Goal: Task Accomplishment & Management: Complete application form

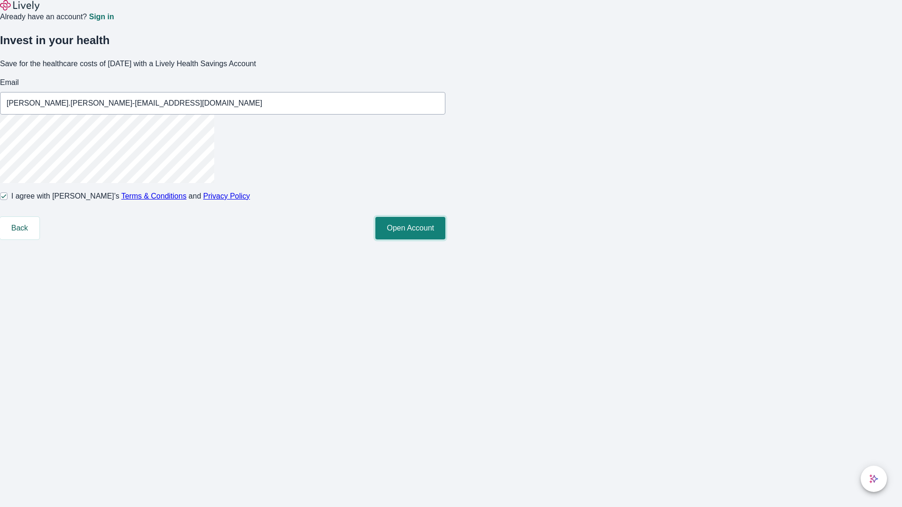
click at [445, 240] on button "Open Account" at bounding box center [410, 228] width 70 height 23
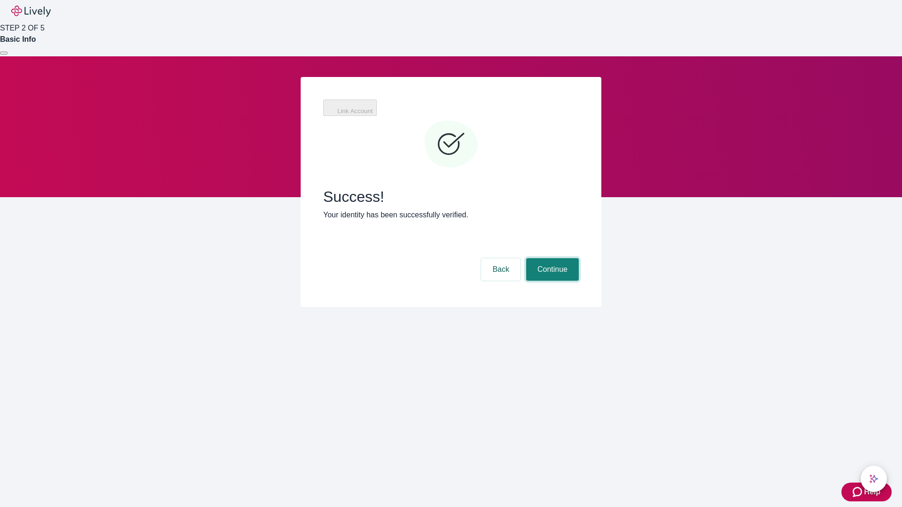
click at [551, 258] on button "Continue" at bounding box center [552, 269] width 53 height 23
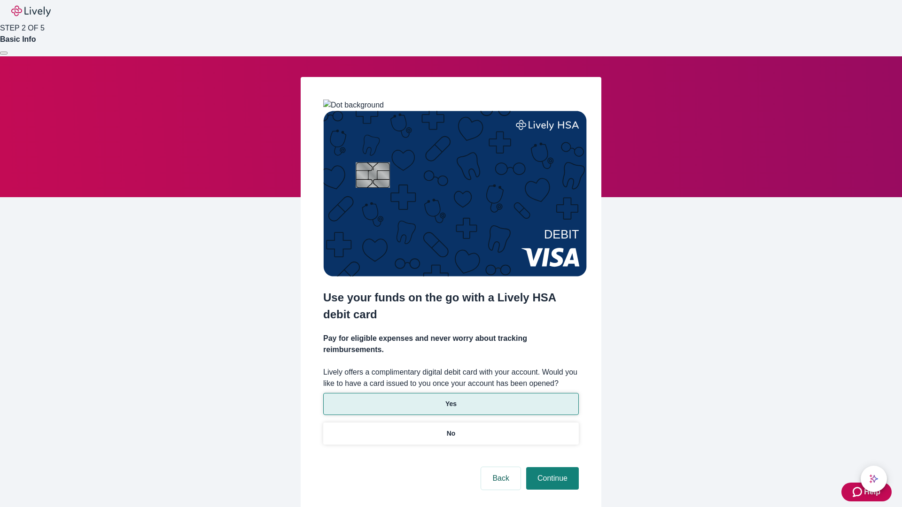
click at [450, 399] on p "Yes" at bounding box center [450, 404] width 11 height 10
click at [551, 467] on button "Continue" at bounding box center [552, 478] width 53 height 23
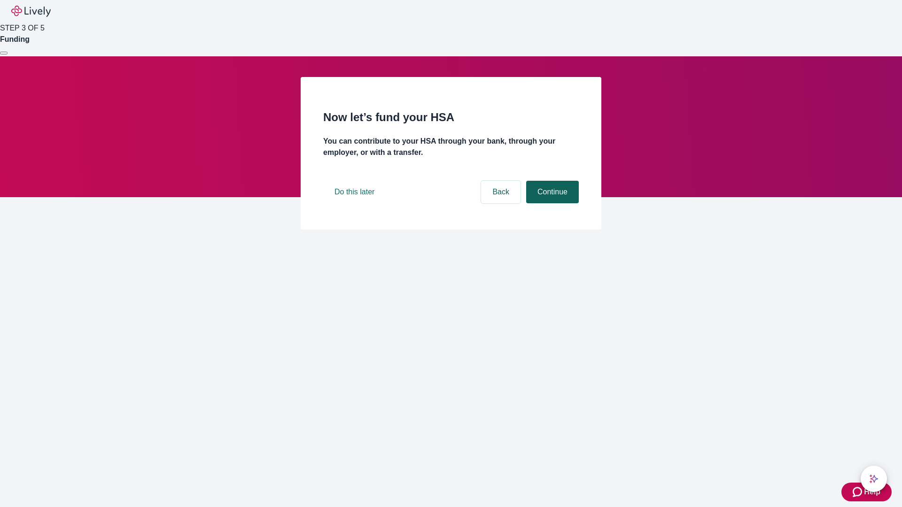
click at [551, 203] on button "Continue" at bounding box center [552, 192] width 53 height 23
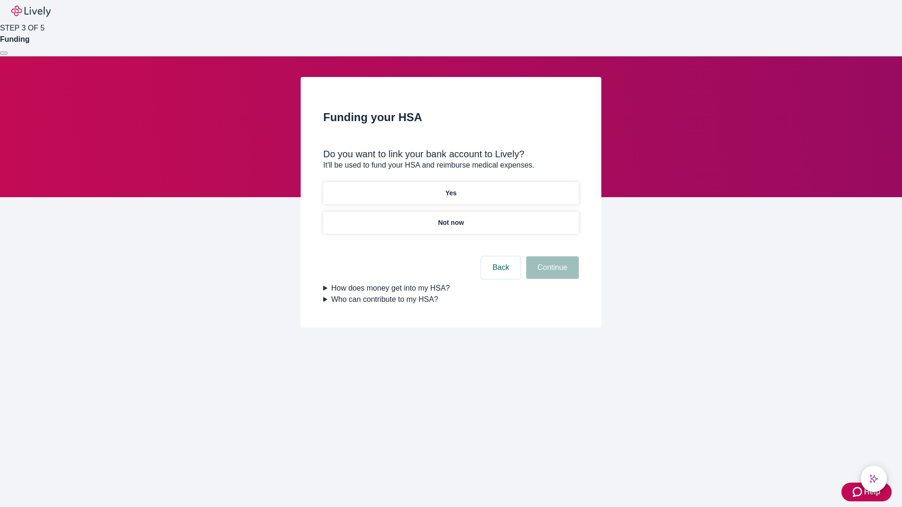
click at [450, 188] on p "Yes" at bounding box center [450, 193] width 11 height 10
click at [551, 256] on button "Continue" at bounding box center [552, 267] width 53 height 23
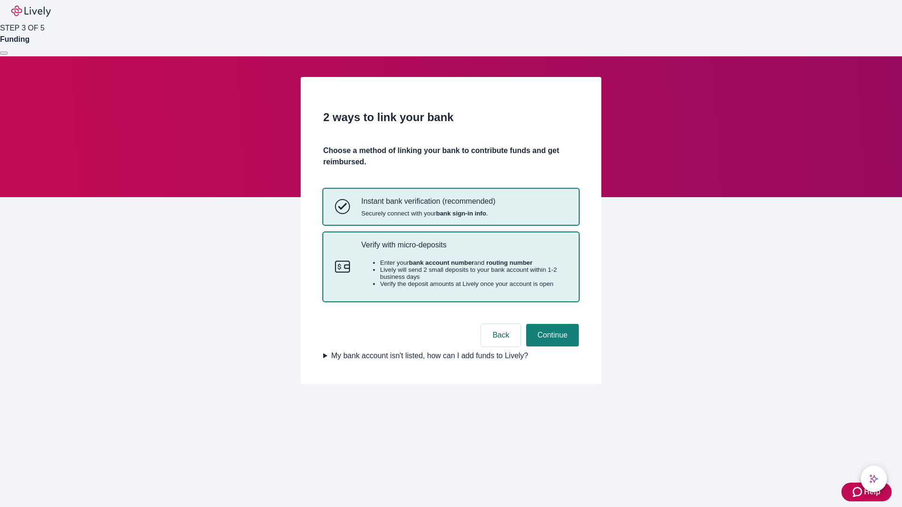
click at [464, 249] on p "Verify with micro-deposits" at bounding box center [464, 245] width 206 height 9
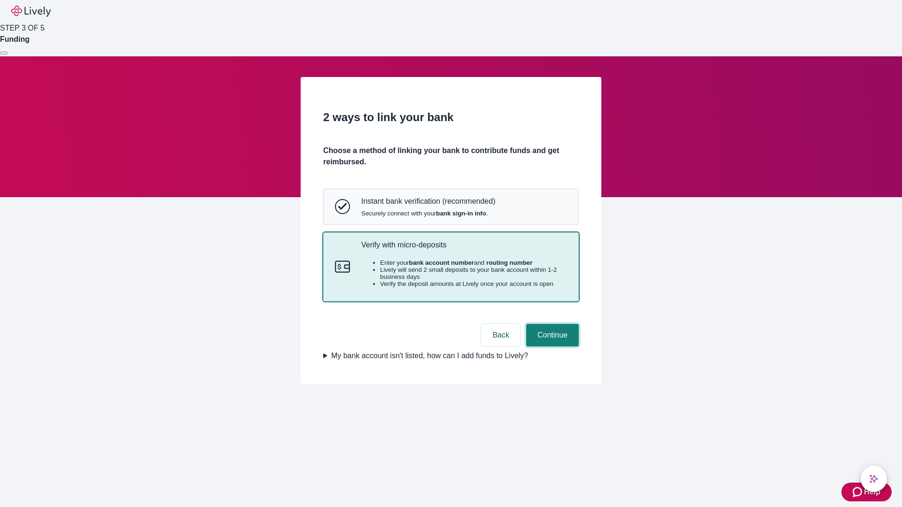
click at [551, 347] on button "Continue" at bounding box center [552, 335] width 53 height 23
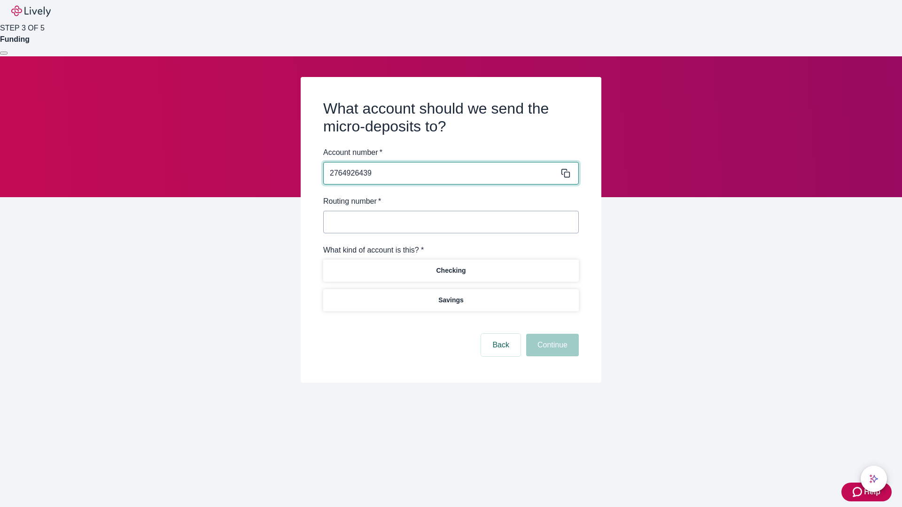
type input "2764926439"
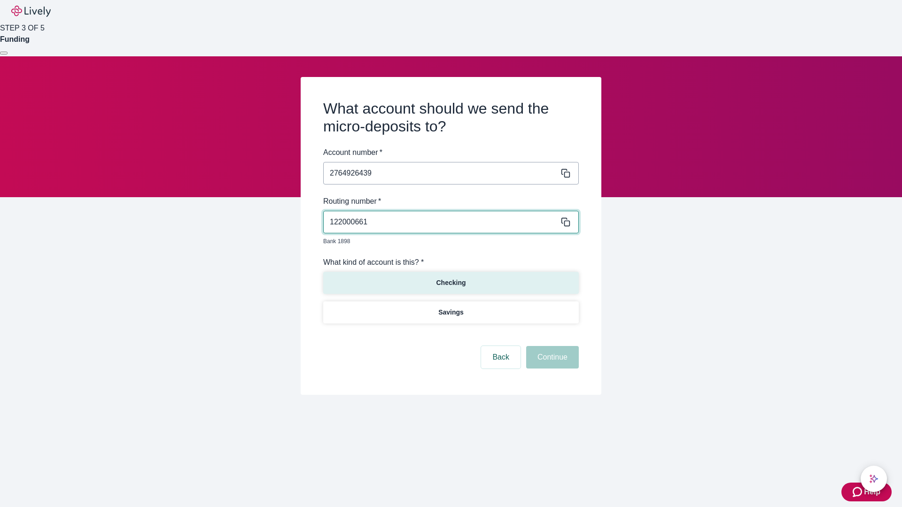
type input "122000661"
click at [450, 278] on p "Checking" at bounding box center [451, 283] width 30 height 10
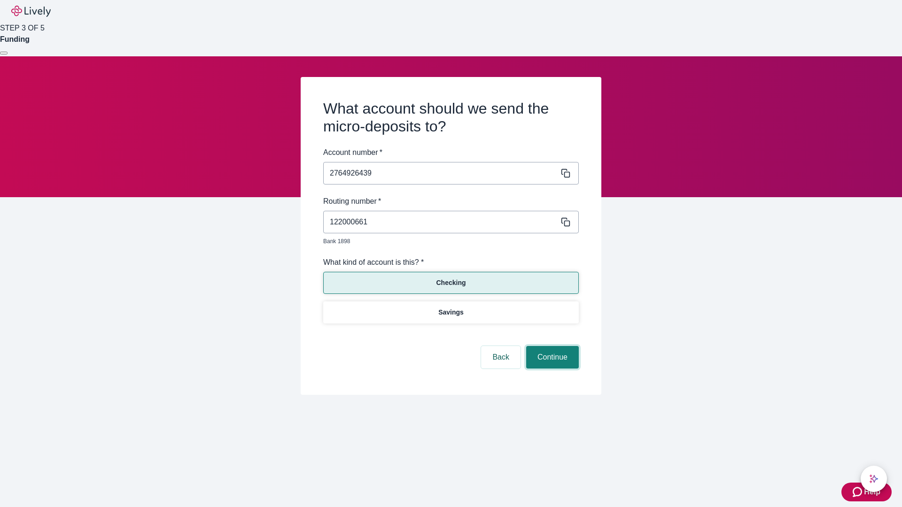
click at [551, 347] on button "Continue" at bounding box center [552, 357] width 53 height 23
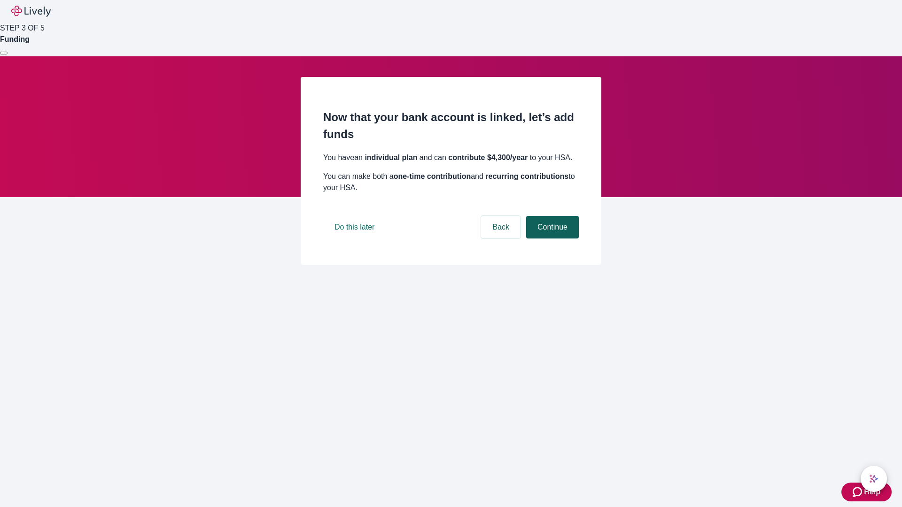
click at [551, 239] on button "Continue" at bounding box center [552, 227] width 53 height 23
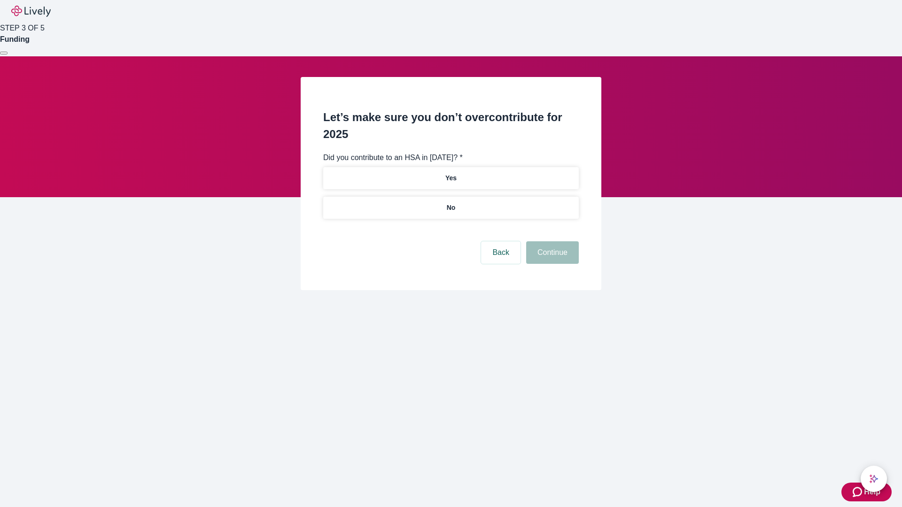
click at [450, 203] on p "No" at bounding box center [451, 208] width 9 height 10
click at [551, 241] on button "Continue" at bounding box center [552, 252] width 53 height 23
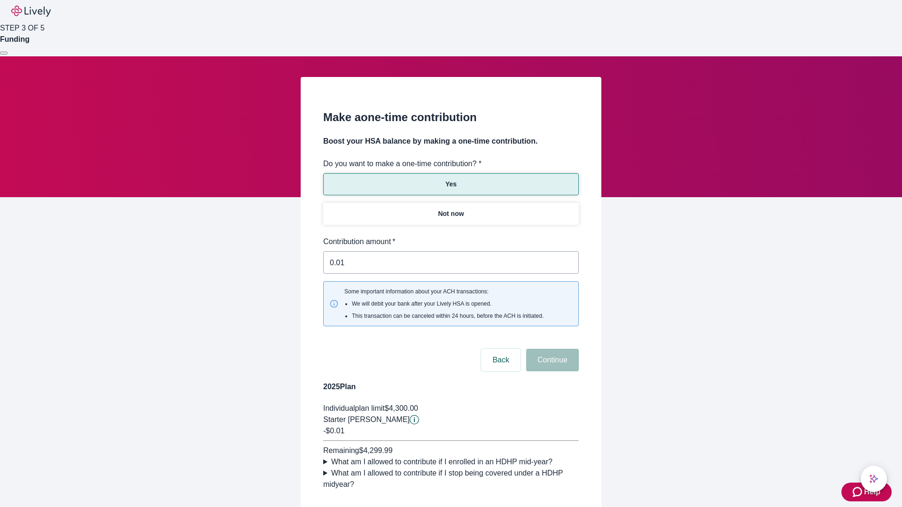
type input "0.01"
click at [551, 349] on button "Continue" at bounding box center [552, 360] width 53 height 23
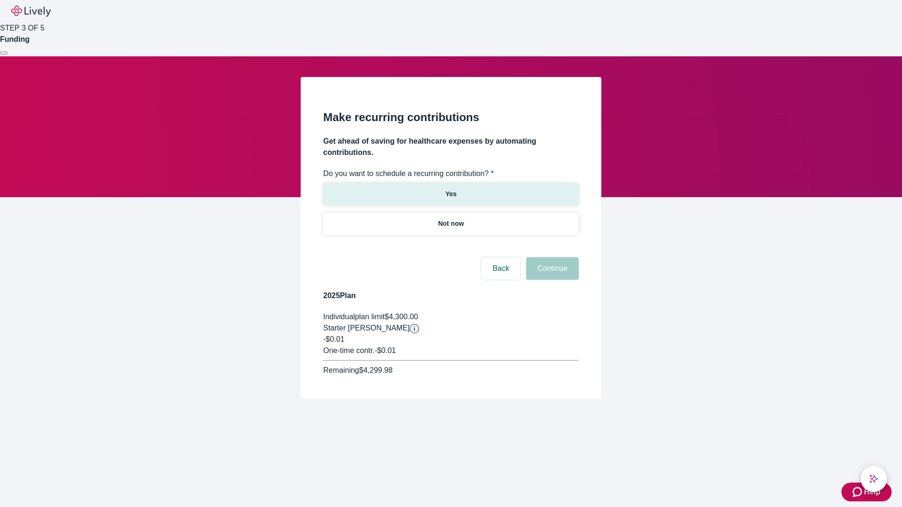
click at [450, 189] on p "Yes" at bounding box center [450, 194] width 11 height 10
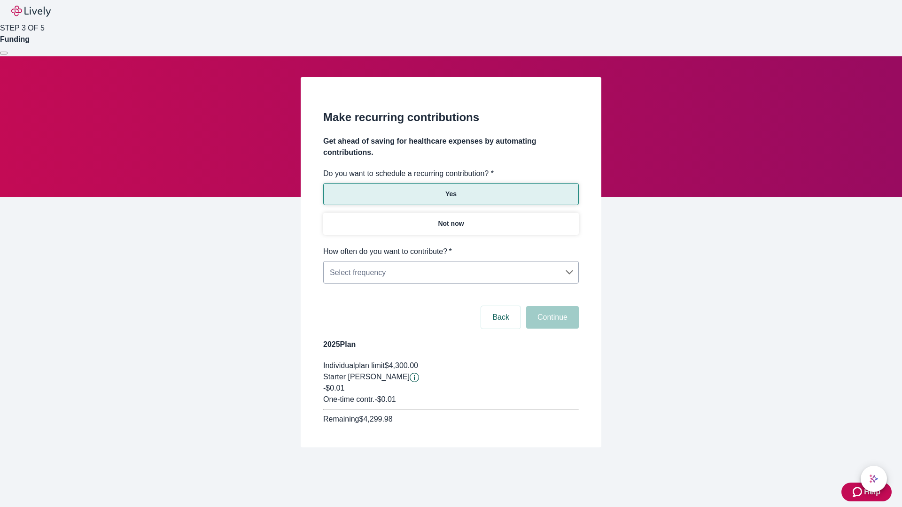
click at [450, 246] on body "Help STEP 3 OF 5 Funding Make recurring contributions Get ahead of saving for h…" at bounding box center [451, 246] width 902 height 493
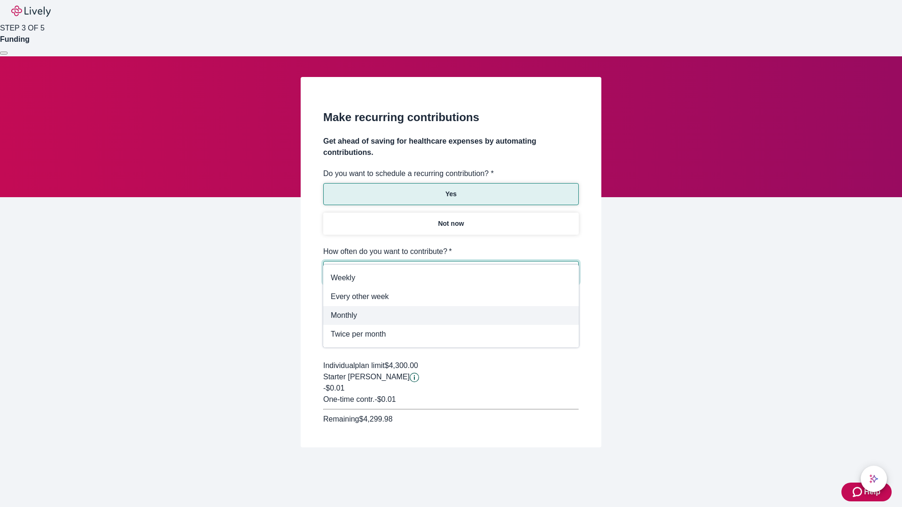
click at [451, 316] on span "Monthly" at bounding box center [451, 315] width 241 height 11
type input "Monthly"
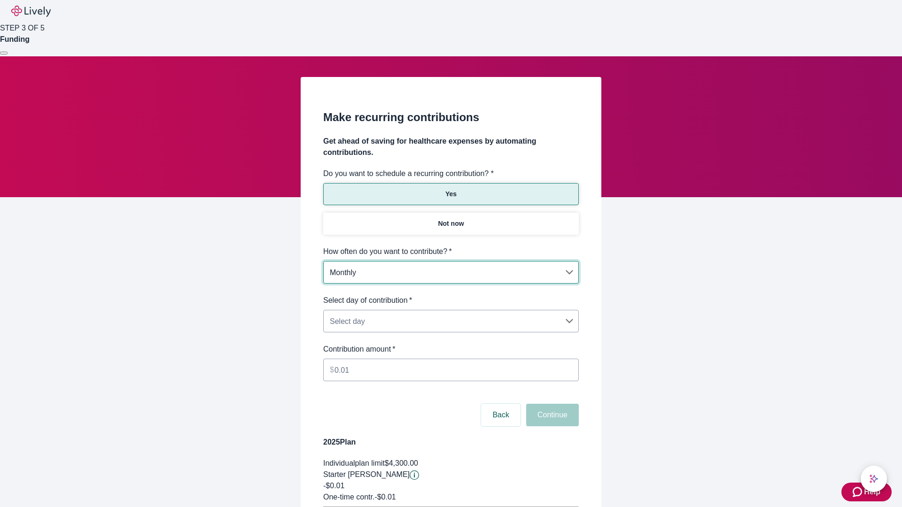
click at [450, 295] on body "Help STEP 3 OF 5 Funding Make recurring contributions Get ahead of saving for h…" at bounding box center [451, 295] width 902 height 590
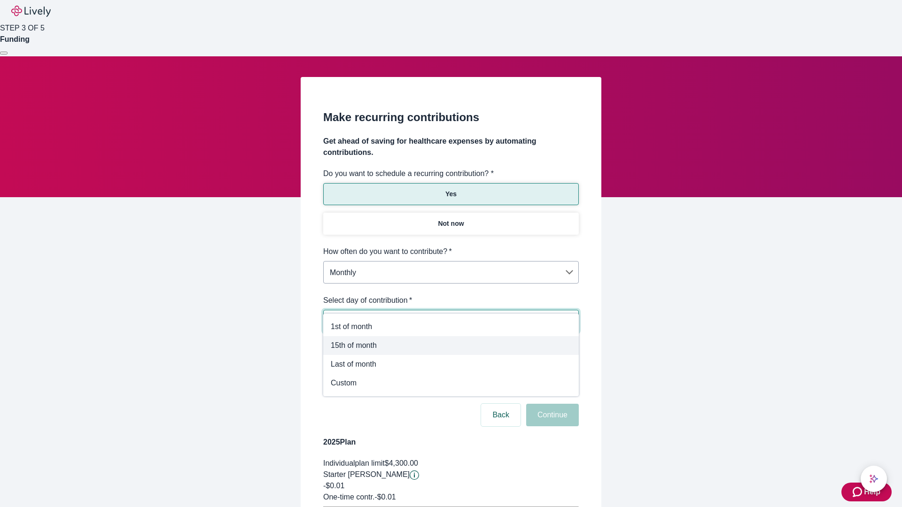
click at [451, 346] on span "15th of month" at bounding box center [451, 345] width 241 height 11
type input "Monthly15th"
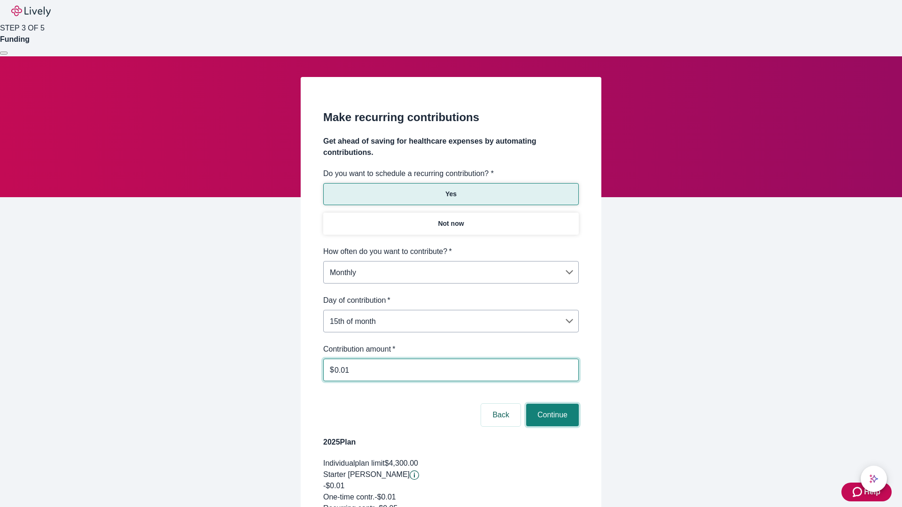
click at [551, 404] on button "Continue" at bounding box center [552, 415] width 53 height 23
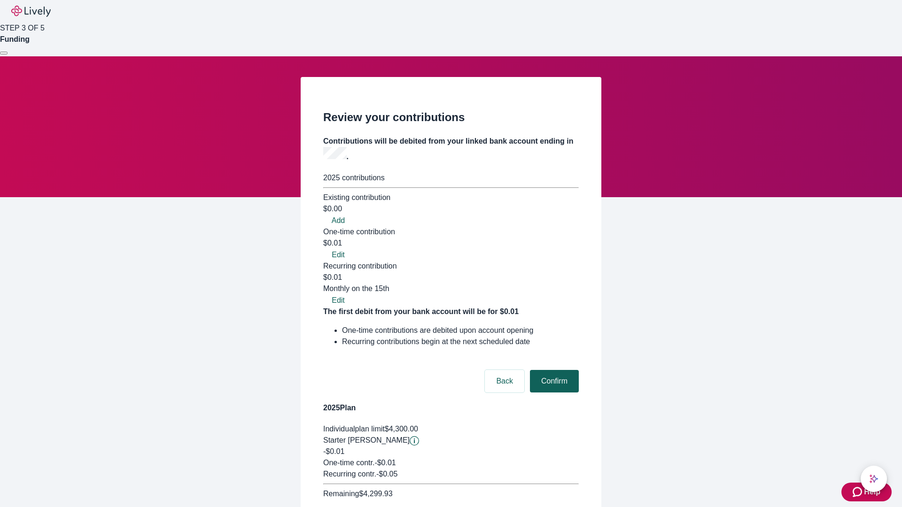
click at [553, 370] on button "Confirm" at bounding box center [554, 381] width 49 height 23
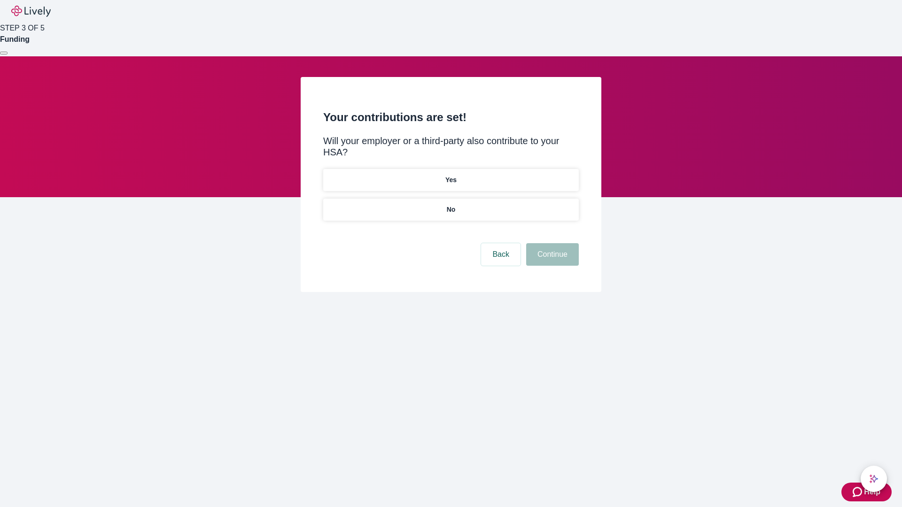
click at [450, 175] on p "Yes" at bounding box center [450, 180] width 11 height 10
click at [551, 243] on button "Continue" at bounding box center [552, 254] width 53 height 23
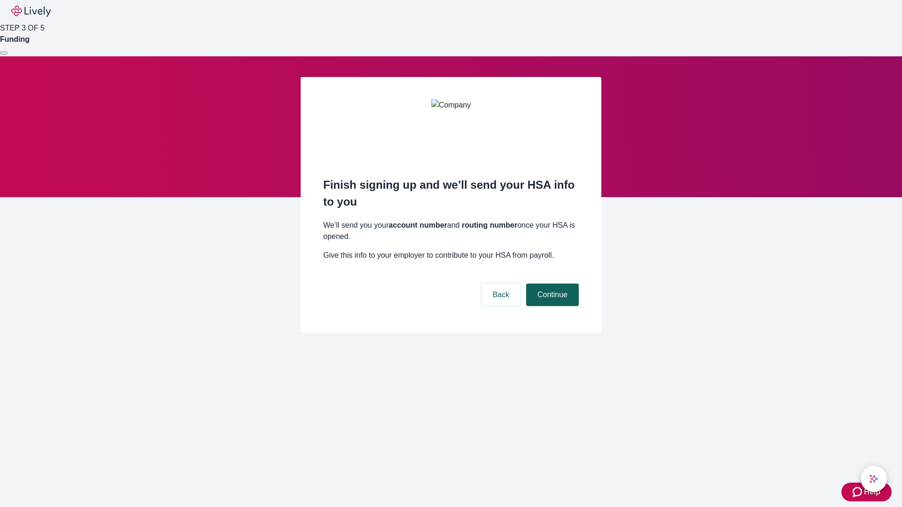
click at [551, 284] on button "Continue" at bounding box center [552, 295] width 53 height 23
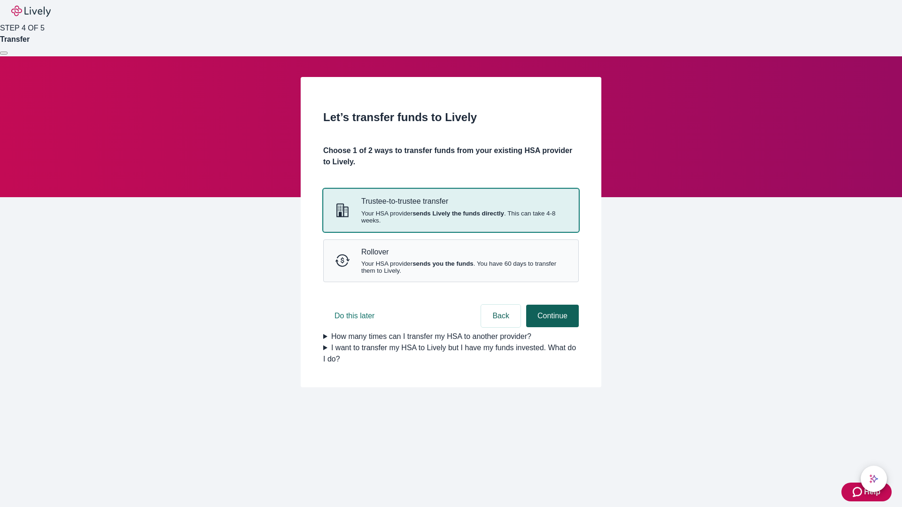
click at [450, 217] on strong "sends Lively the funds directly" at bounding box center [458, 213] width 92 height 7
click at [551, 327] on button "Continue" at bounding box center [552, 316] width 53 height 23
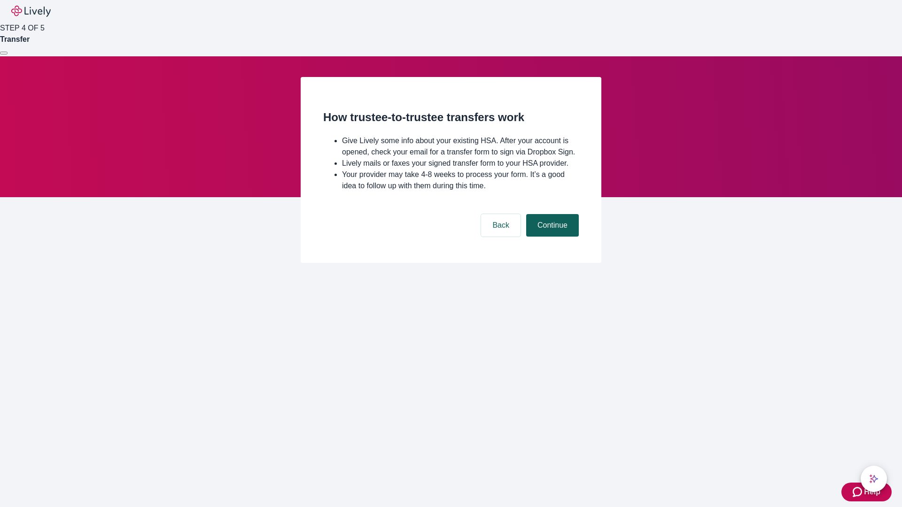
click at [551, 237] on button "Continue" at bounding box center [552, 225] width 53 height 23
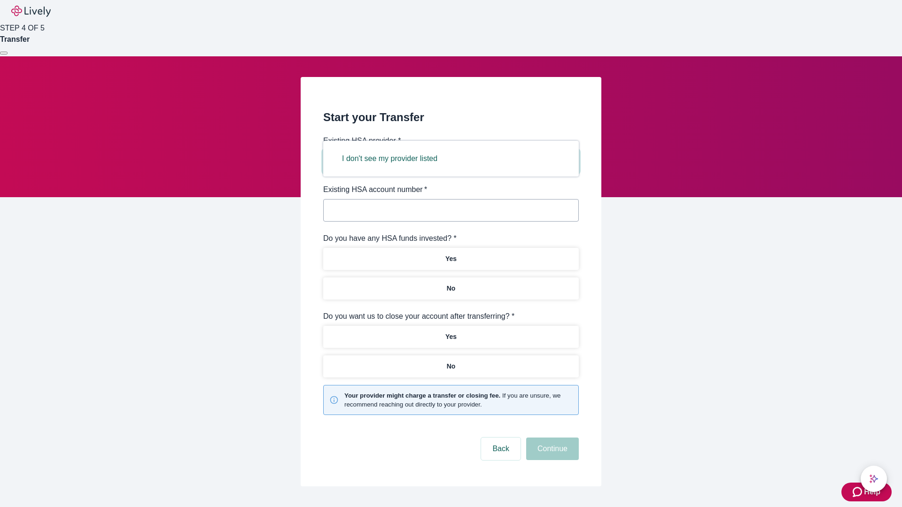
click at [393, 159] on button "I don't see my provider listed" at bounding box center [390, 159] width 118 height 23
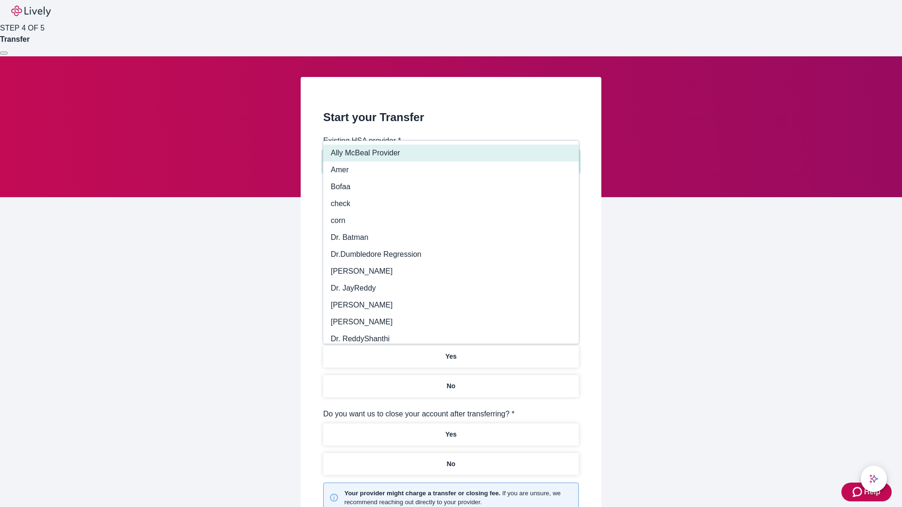
type input "Other"
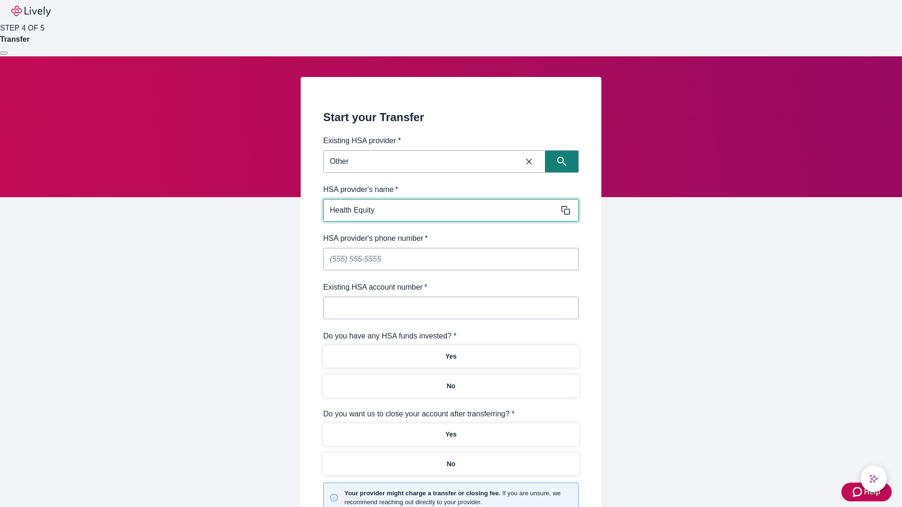
type input "Health Equity"
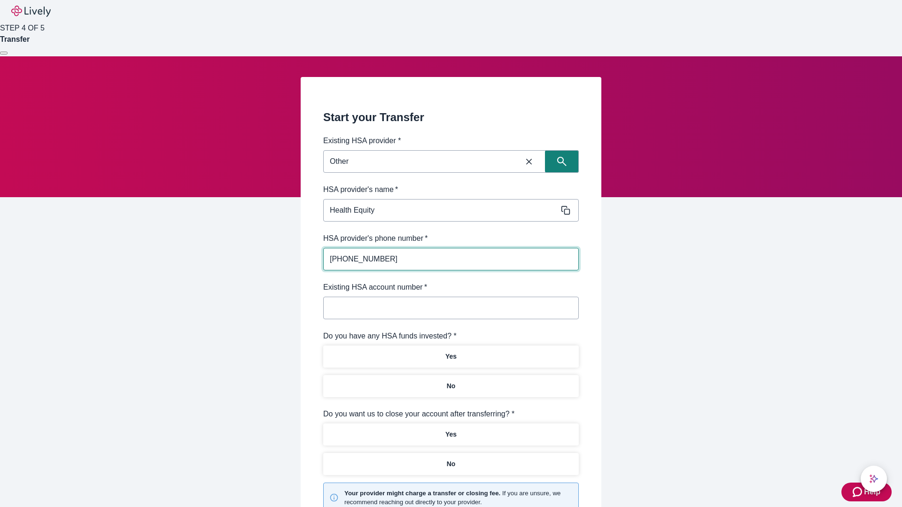
type input "[PHONE_NUMBER]"
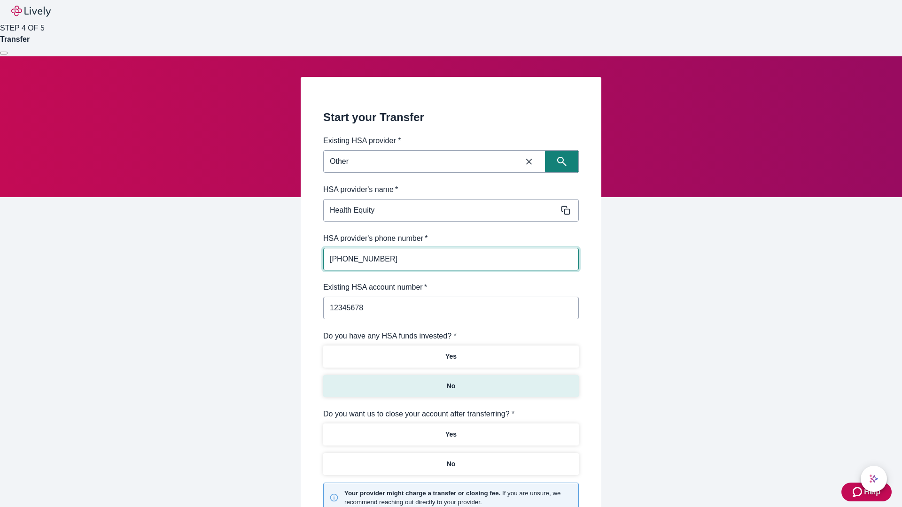
type input "12345678"
click at [450, 381] on p "No" at bounding box center [451, 386] width 9 height 10
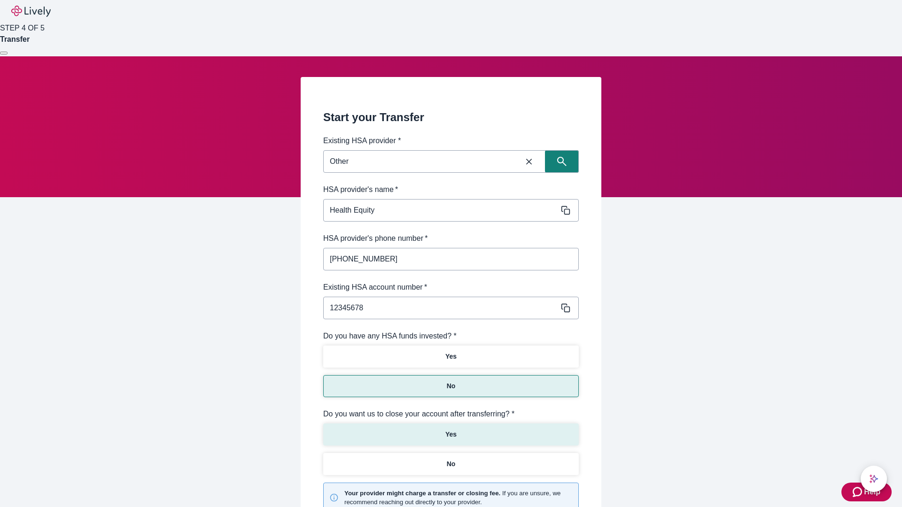
click at [450, 430] on p "Yes" at bounding box center [450, 435] width 11 height 10
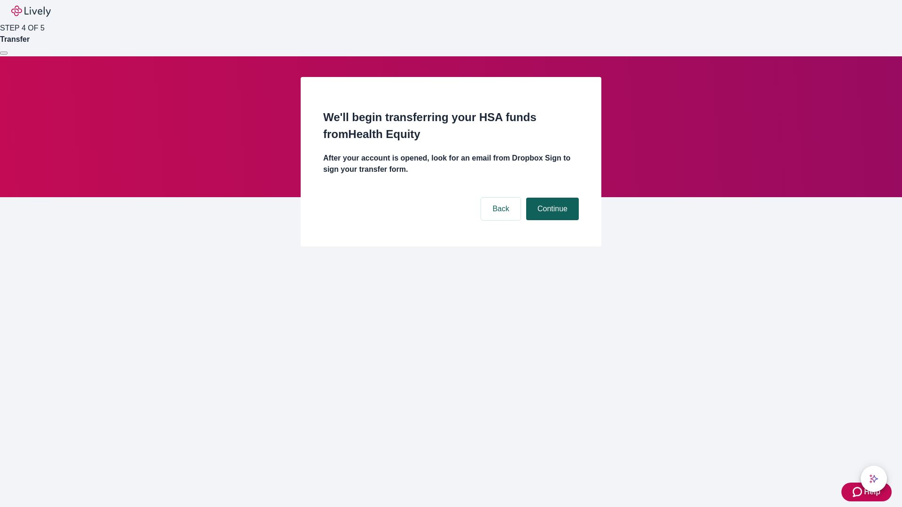
click at [551, 198] on button "Continue" at bounding box center [552, 209] width 53 height 23
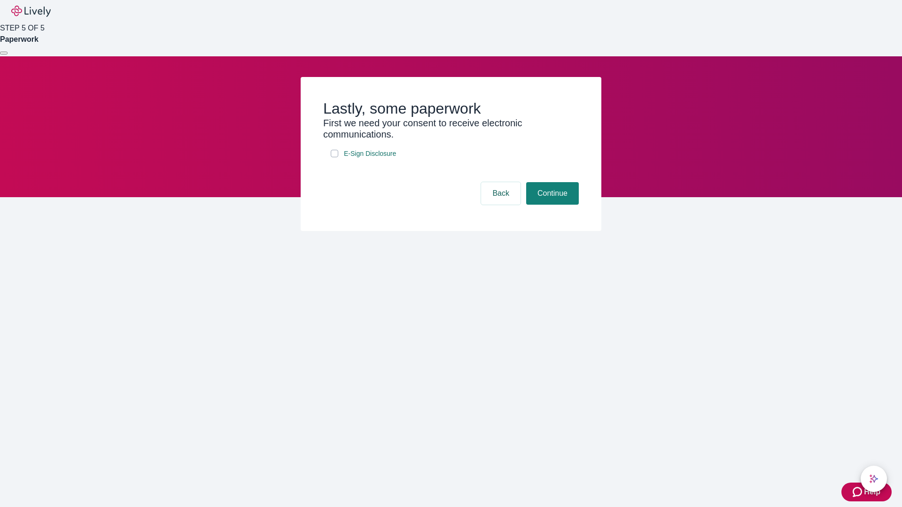
click at [334, 157] on input "E-Sign Disclosure" at bounding box center [335, 154] width 8 height 8
checkbox input "true"
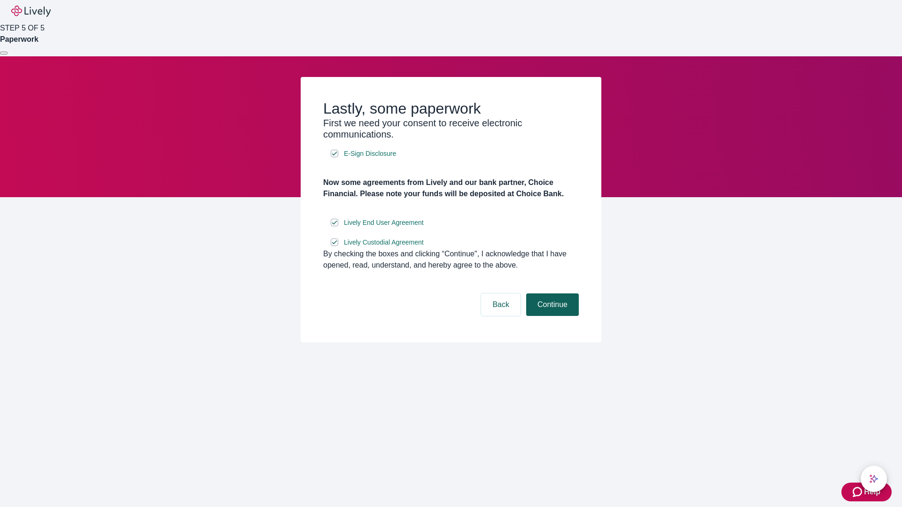
click at [551, 316] on button "Continue" at bounding box center [552, 305] width 53 height 23
